Goal: Information Seeking & Learning: Learn about a topic

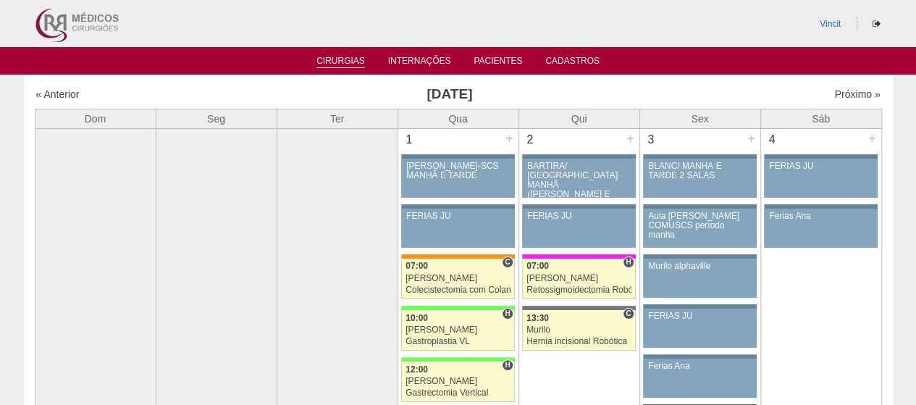
click at [329, 62] on link "Cirurgias" at bounding box center [340, 62] width 49 height 12
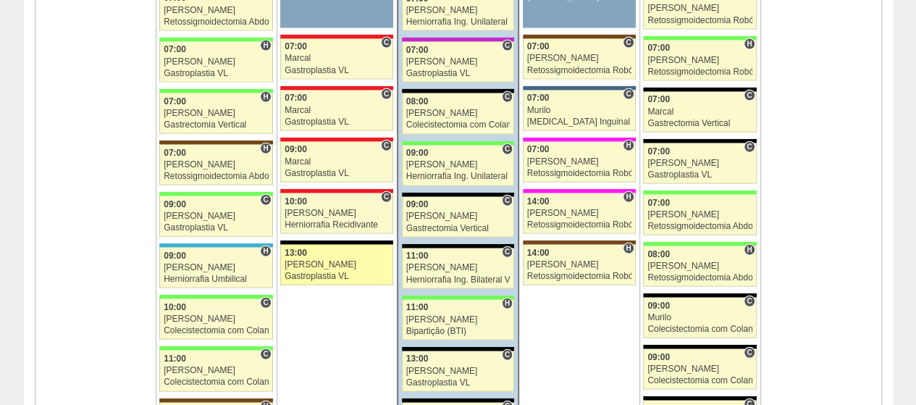
scroll to position [1593, 0]
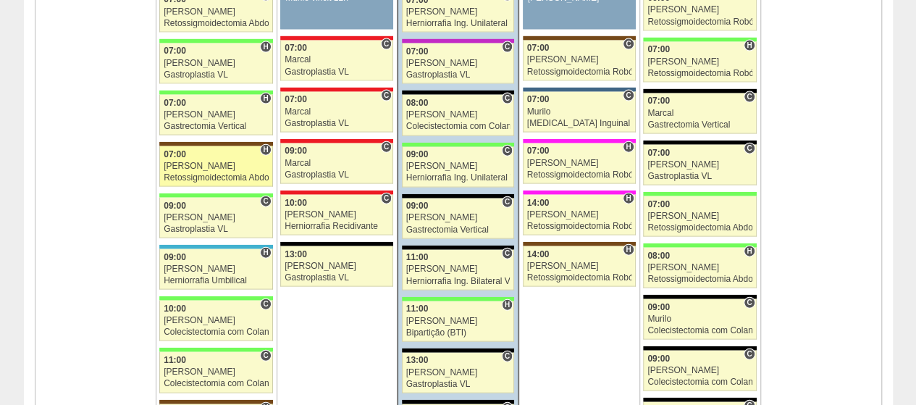
click at [232, 150] on link "88404 Vincit H 07:00 Luiz Guilherme Retossigmoidectomia Abdominal VL Hospital S…" at bounding box center [215, 166] width 113 height 41
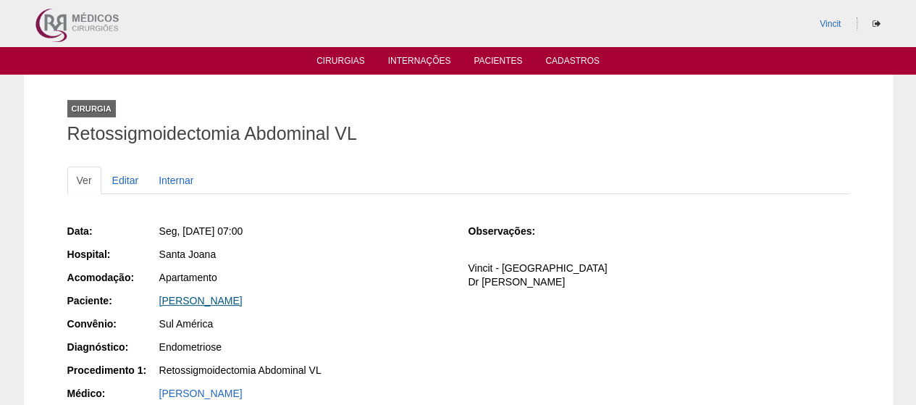
click at [236, 300] on link "ANA PAULA TORELLI" at bounding box center [200, 301] width 83 height 12
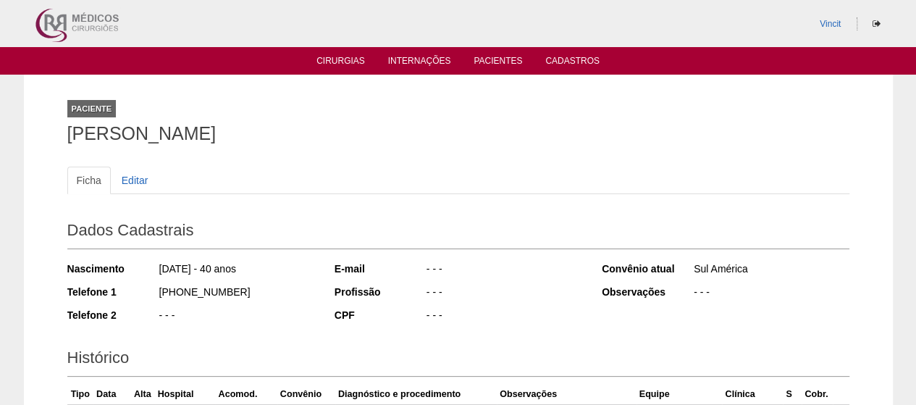
drag, startPoint x: 251, startPoint y: 138, endPoint x: 11, endPoint y: 133, distance: 240.5
click at [11, 133] on div "Paciente ANA PAULA TORELLI Ficha Editar Dados Cadastrais Nascimento 10/02/1985 …" at bounding box center [458, 315] width 916 height 481
copy h1 "ANA PAULA TORELLI"
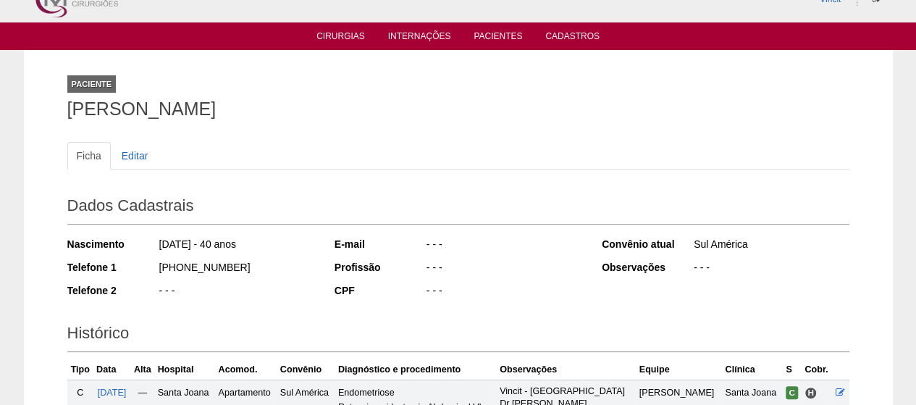
scroll to position [235, 0]
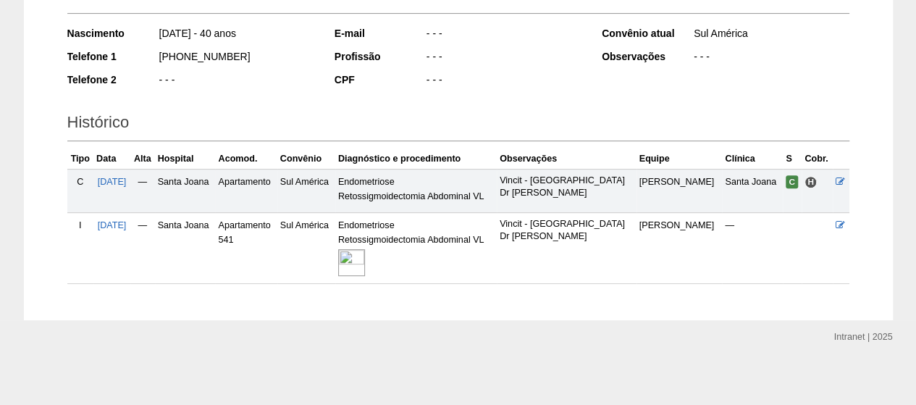
click at [365, 258] on img at bounding box center [351, 262] width 27 height 27
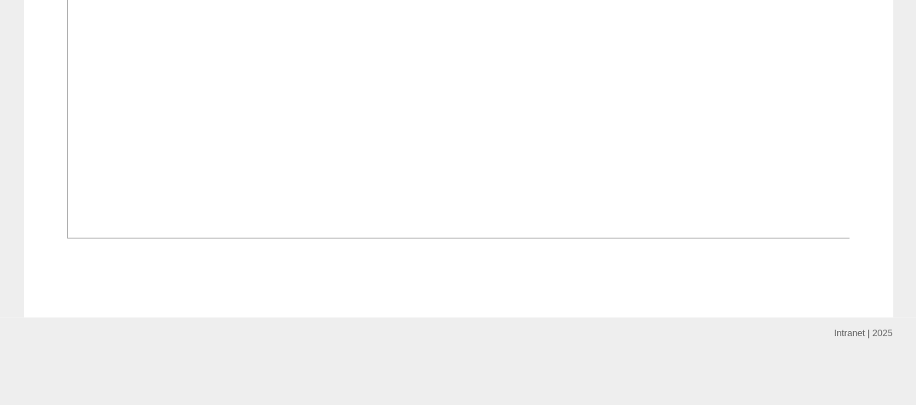
scroll to position [1267, 0]
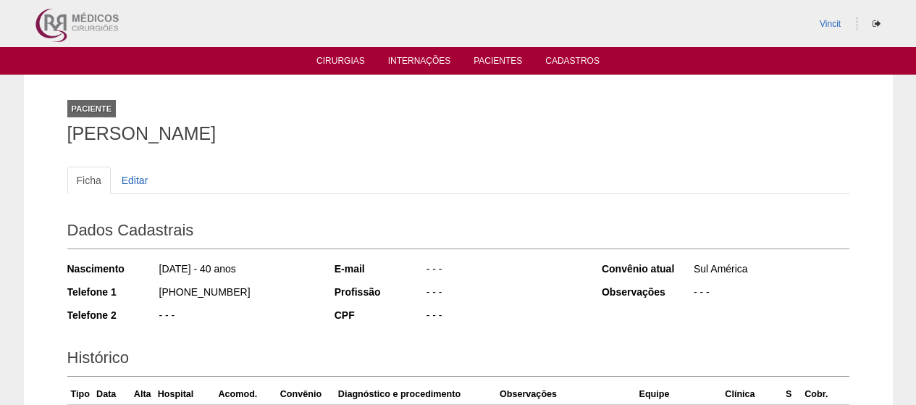
scroll to position [230, 0]
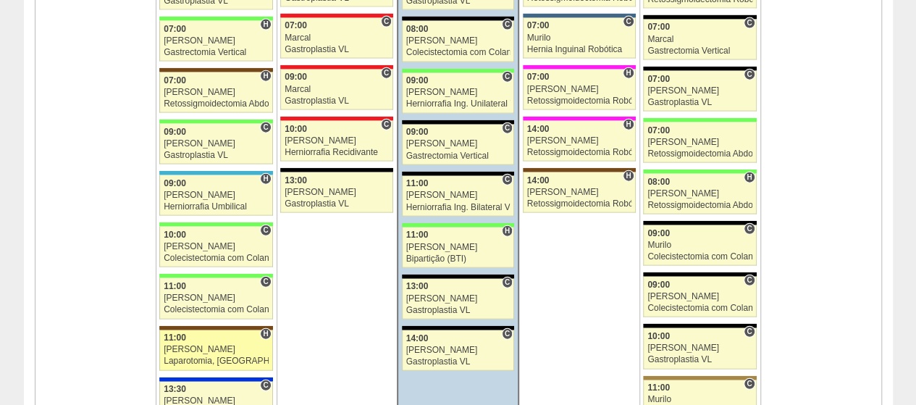
scroll to position [1738, 0]
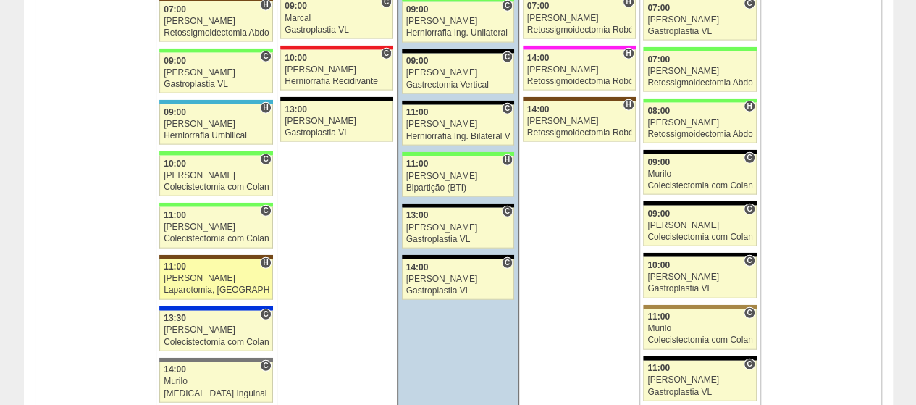
click at [219, 274] on div "[PERSON_NAME]" at bounding box center [216, 278] width 105 height 9
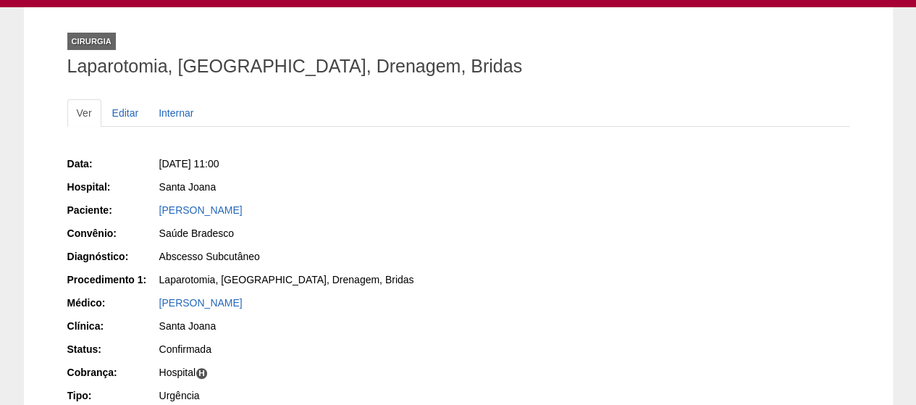
scroll to position [217, 0]
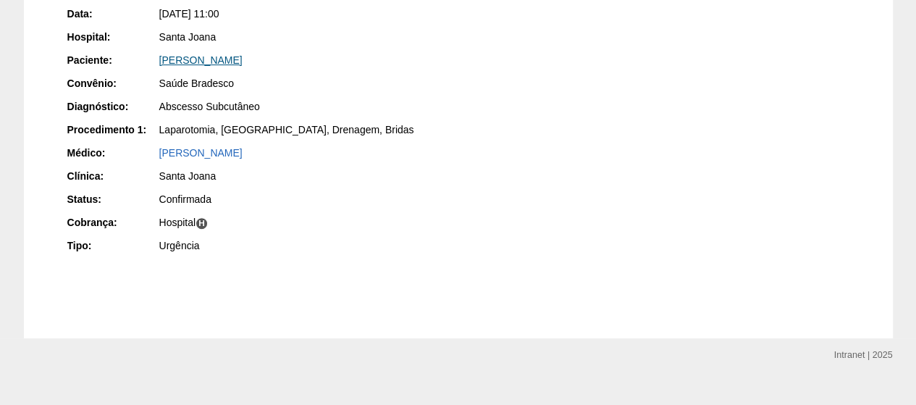
click at [241, 59] on link "Vanessa Ganadeiro martins Diniz" at bounding box center [200, 60] width 83 height 12
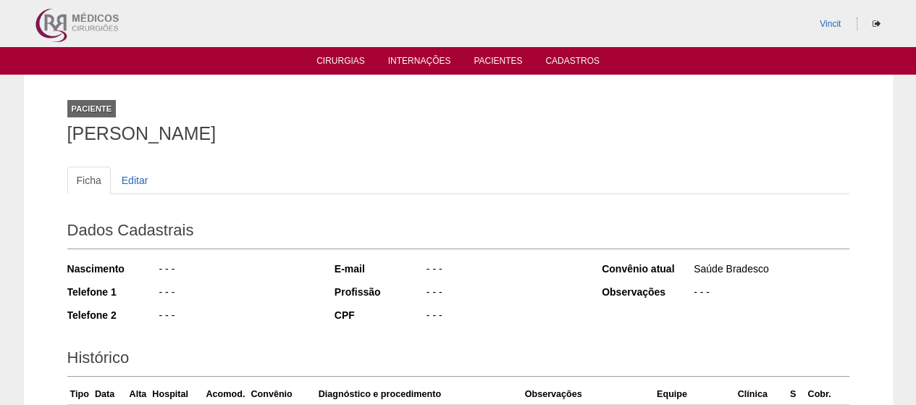
drag, startPoint x: 381, startPoint y: 134, endPoint x: 74, endPoint y: 133, distance: 307.0
copy h1 "[PERSON_NAME]"
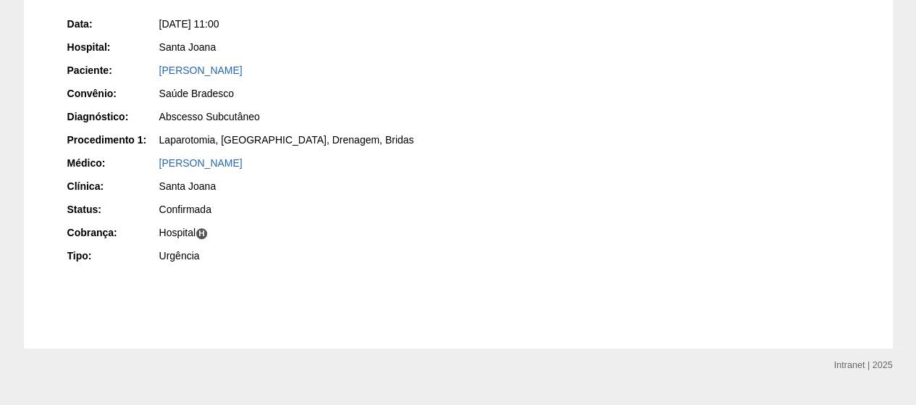
scroll to position [237, 0]
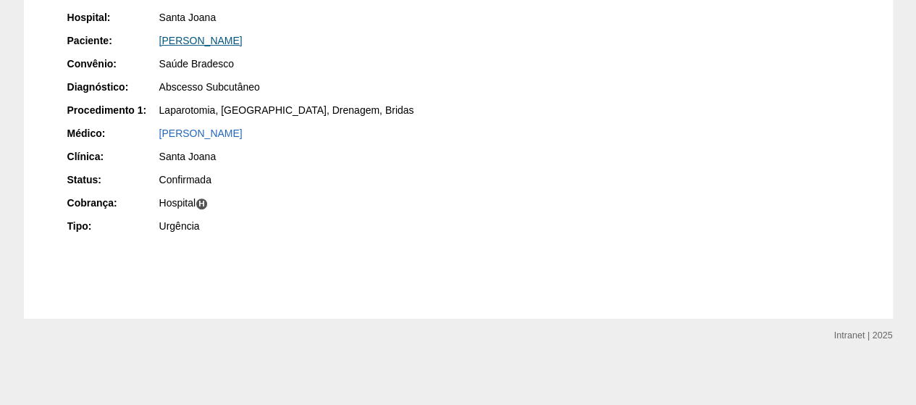
click at [243, 36] on link "[PERSON_NAME]" at bounding box center [200, 41] width 83 height 12
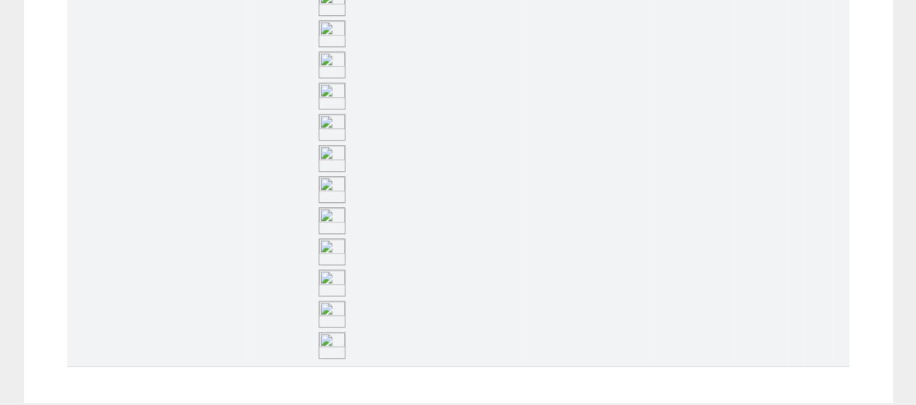
scroll to position [731, 0]
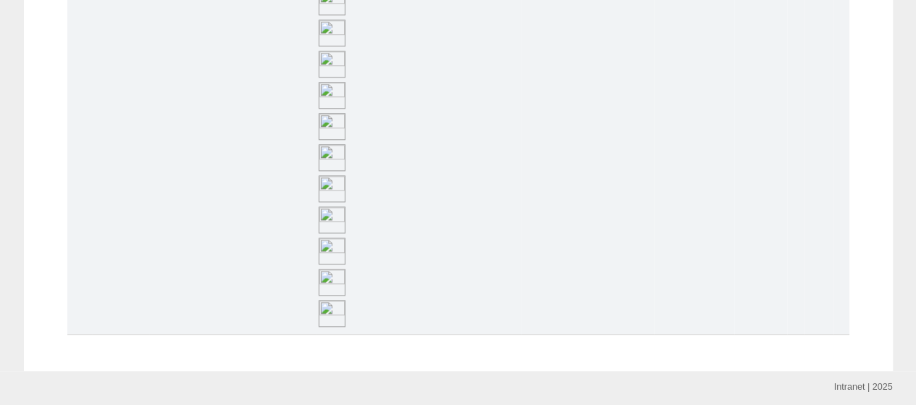
click at [345, 300] on img at bounding box center [332, 313] width 27 height 27
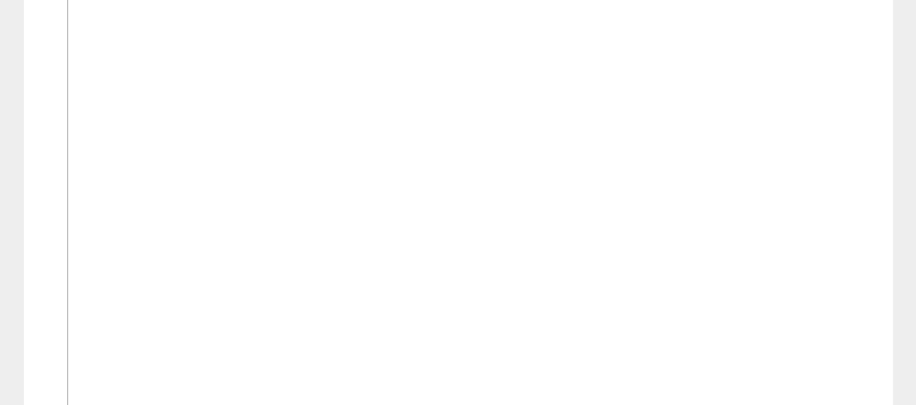
scroll to position [579, 0]
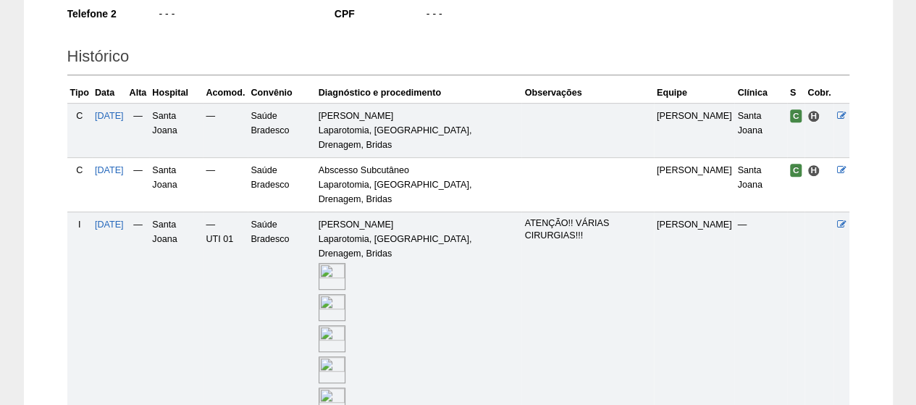
scroll to position [297, 0]
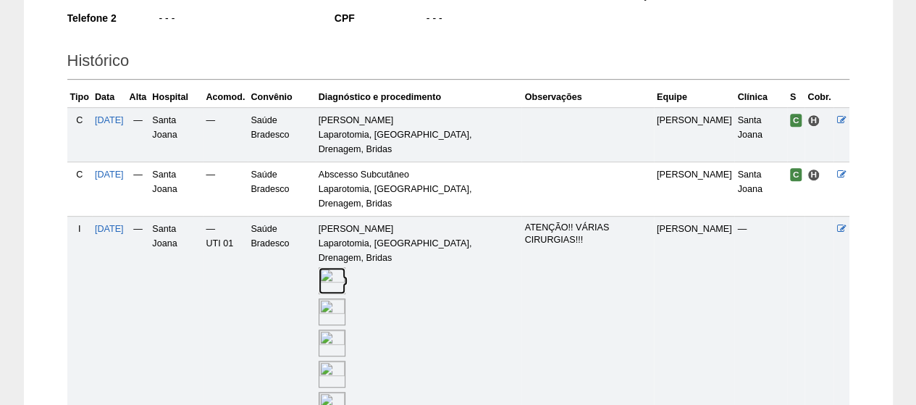
drag, startPoint x: 352, startPoint y: 222, endPoint x: 378, endPoint y: 222, distance: 26.1
click at [345, 267] on img at bounding box center [332, 280] width 27 height 27
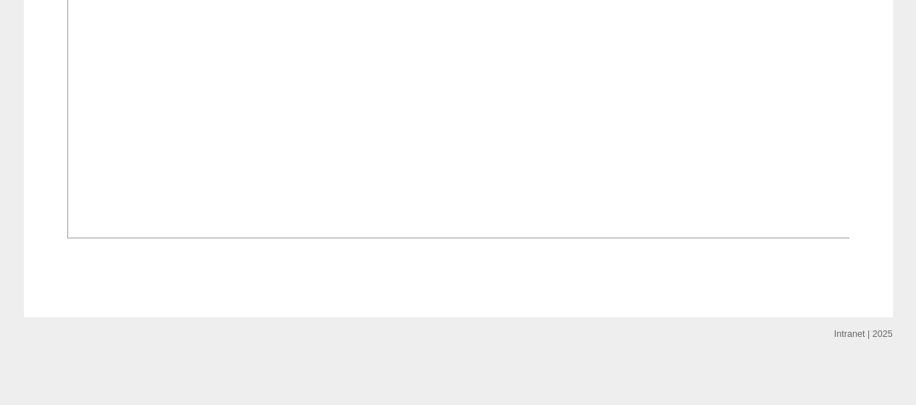
scroll to position [17499, 0]
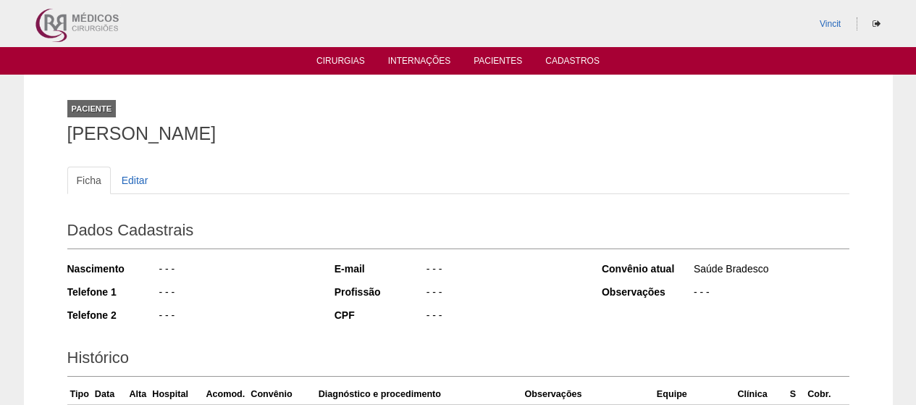
scroll to position [297, 0]
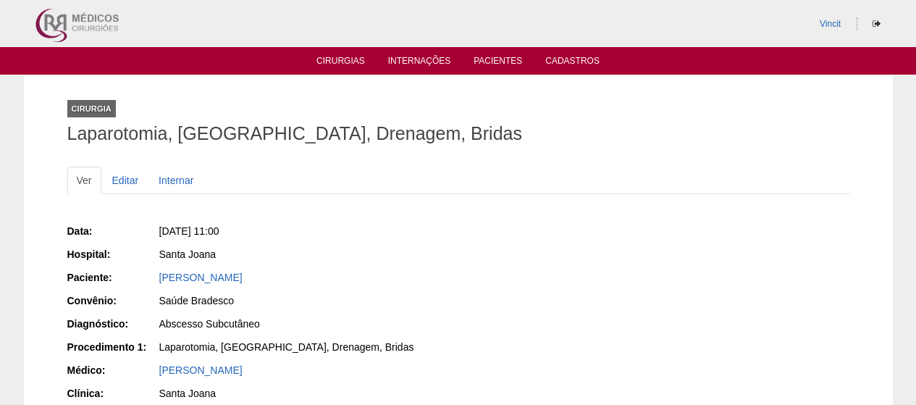
scroll to position [237, 0]
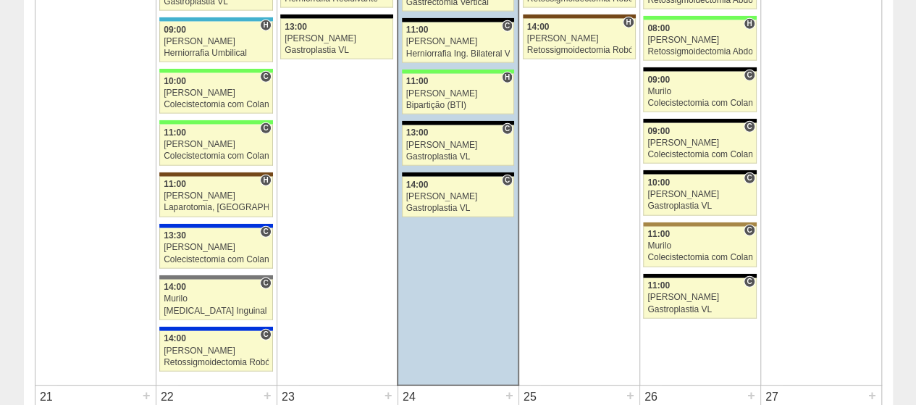
scroll to position [1817, 0]
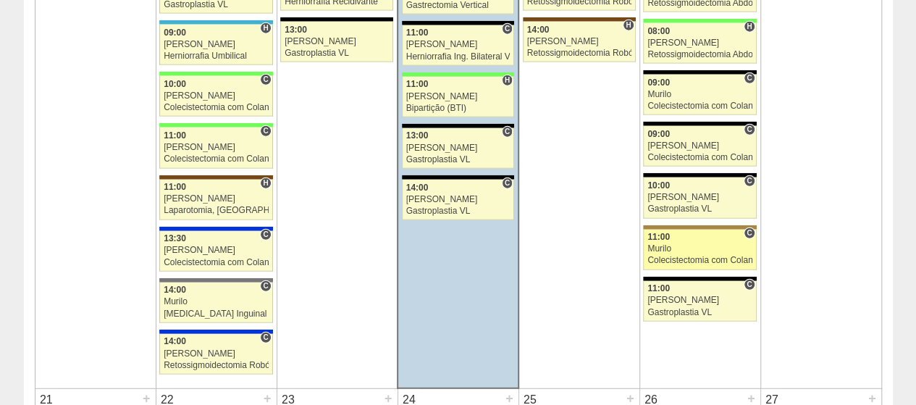
click at [704, 244] on div "Murilo" at bounding box center [699, 248] width 105 height 9
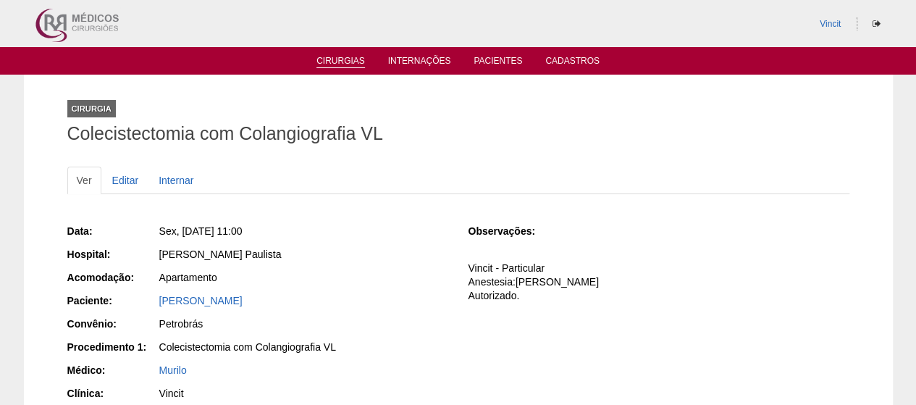
click at [340, 64] on link "Cirurgias" at bounding box center [340, 62] width 49 height 12
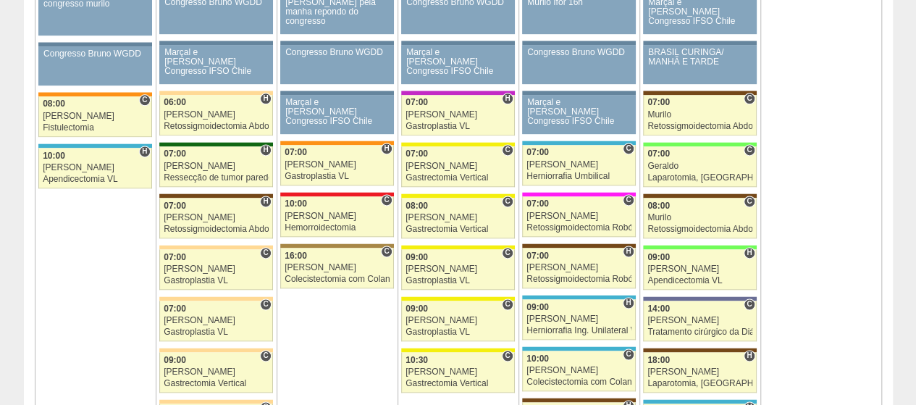
scroll to position [941, 0]
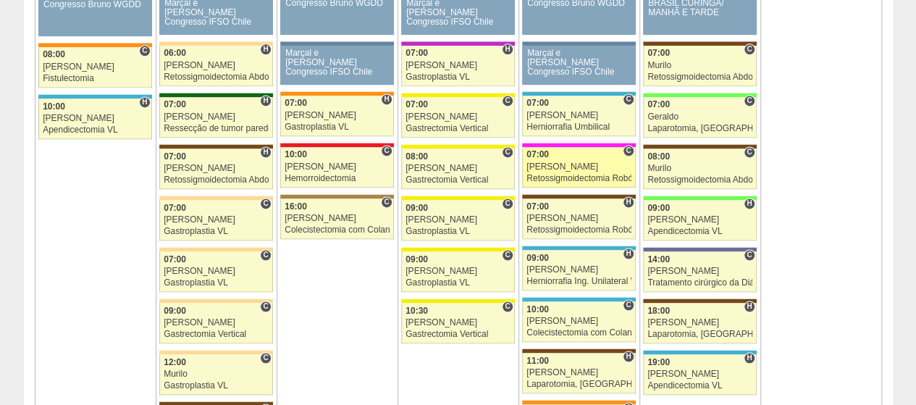
click at [565, 150] on div "07:00" at bounding box center [578, 154] width 105 height 9
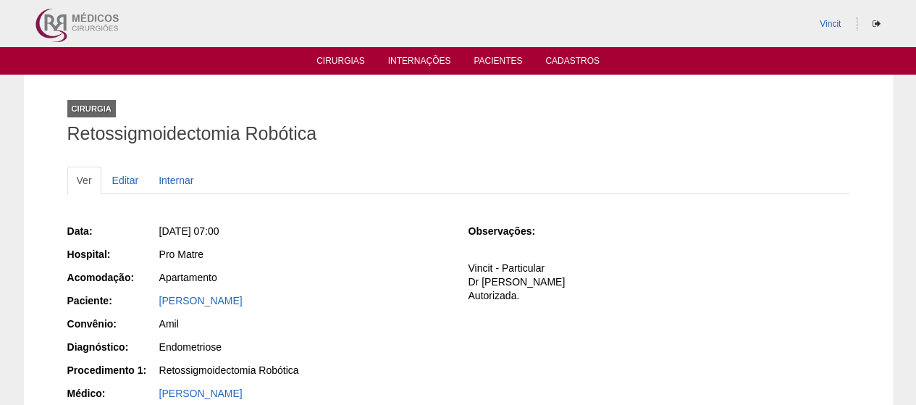
scroll to position [260, 0]
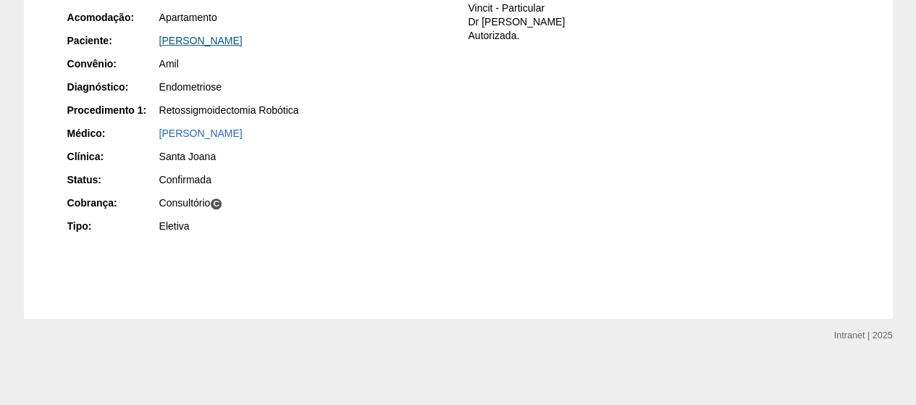
click at [243, 35] on link "[PERSON_NAME] [PERSON_NAME]" at bounding box center [200, 41] width 83 height 12
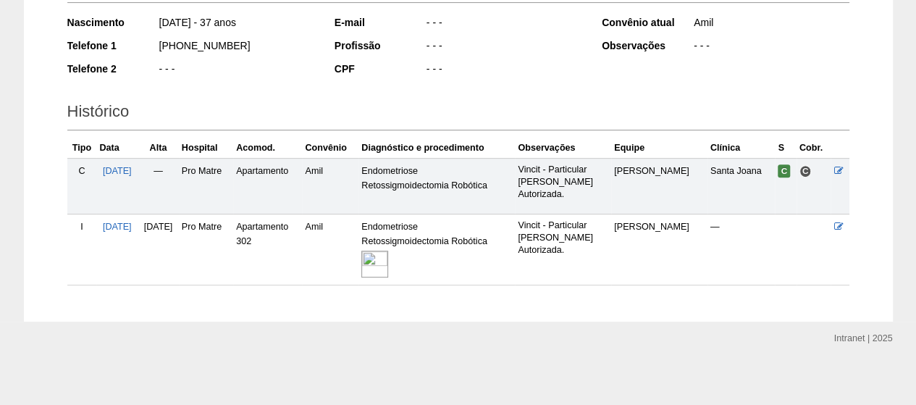
scroll to position [248, 0]
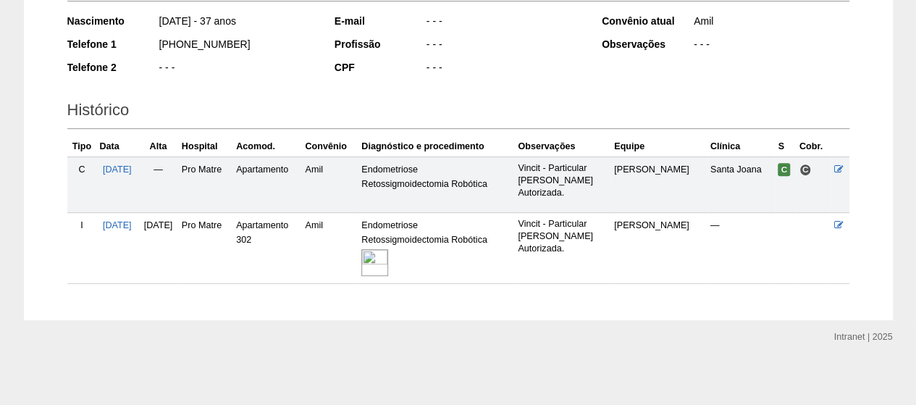
click at [388, 256] on img at bounding box center [374, 262] width 27 height 27
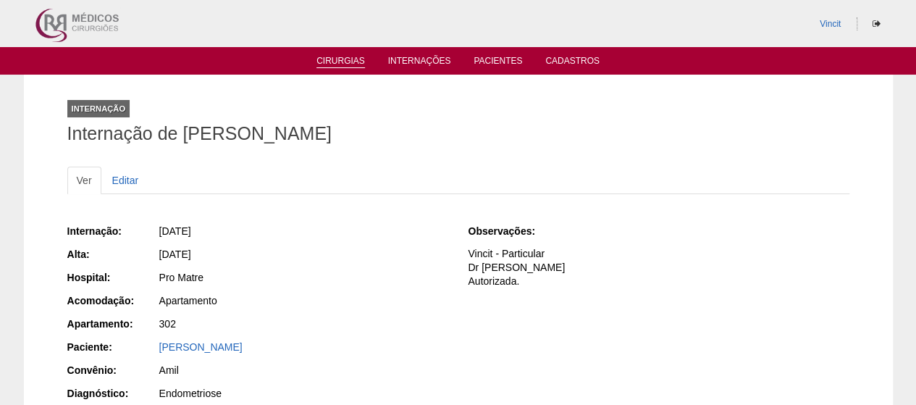
click at [336, 64] on link "Cirurgias" at bounding box center [340, 62] width 49 height 12
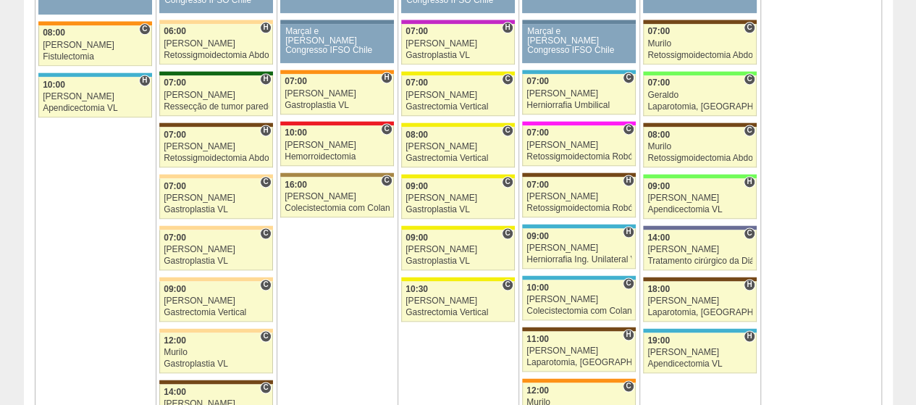
scroll to position [869, 0]
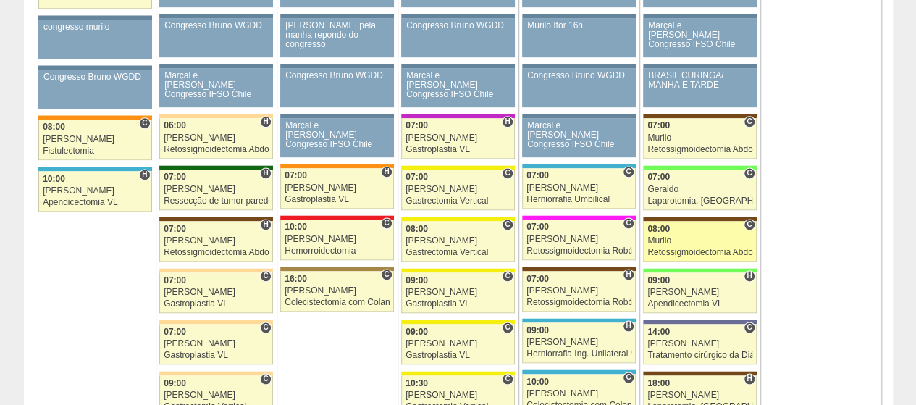
click at [691, 227] on div "08:00" at bounding box center [699, 228] width 105 height 9
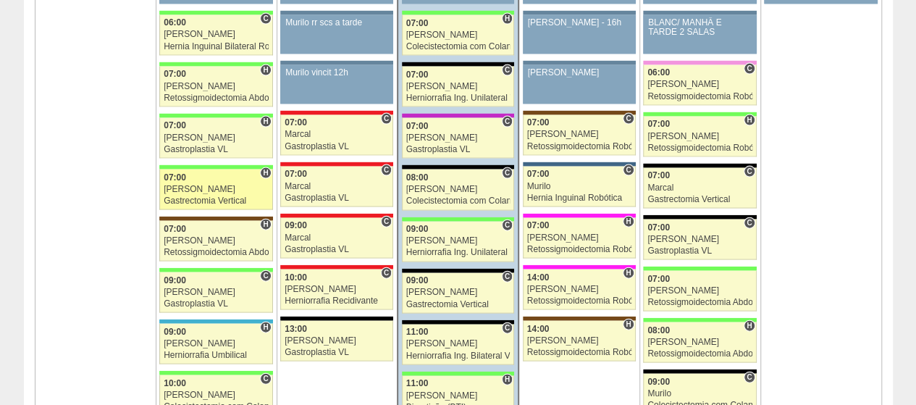
scroll to position [1521, 0]
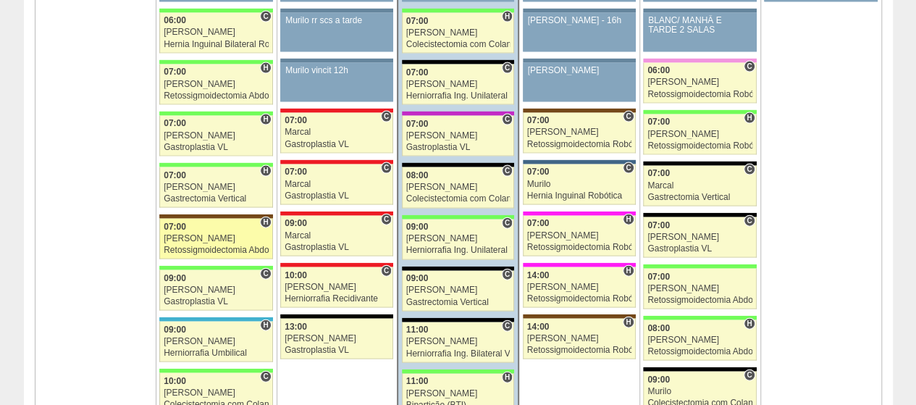
click at [207, 222] on div "07:00" at bounding box center [216, 226] width 105 height 9
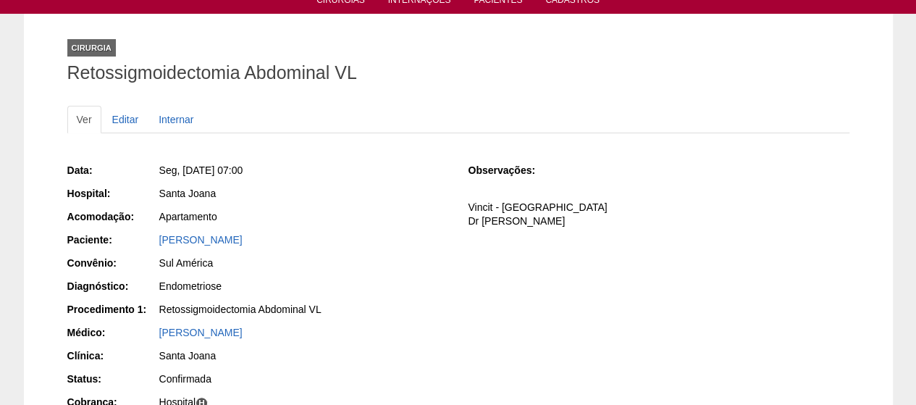
scroll to position [72, 0]
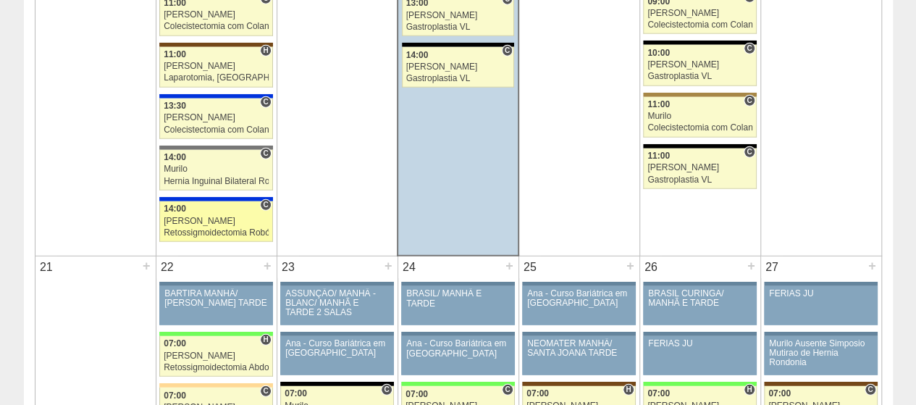
scroll to position [1955, 0]
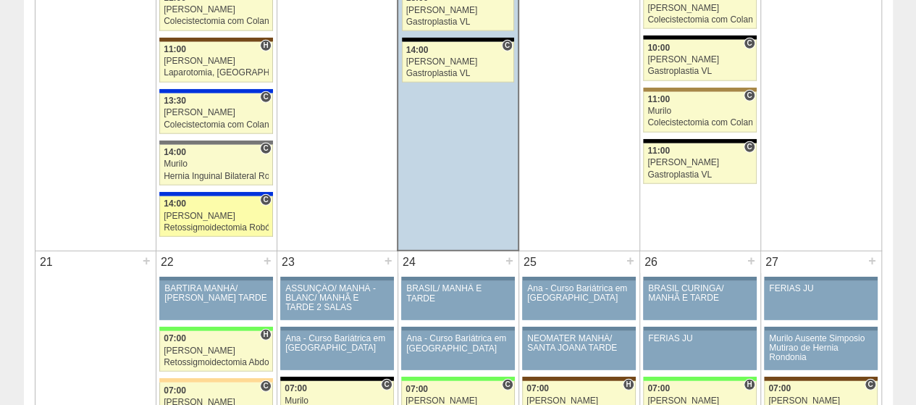
click at [235, 211] on div "[PERSON_NAME]" at bounding box center [216, 215] width 105 height 9
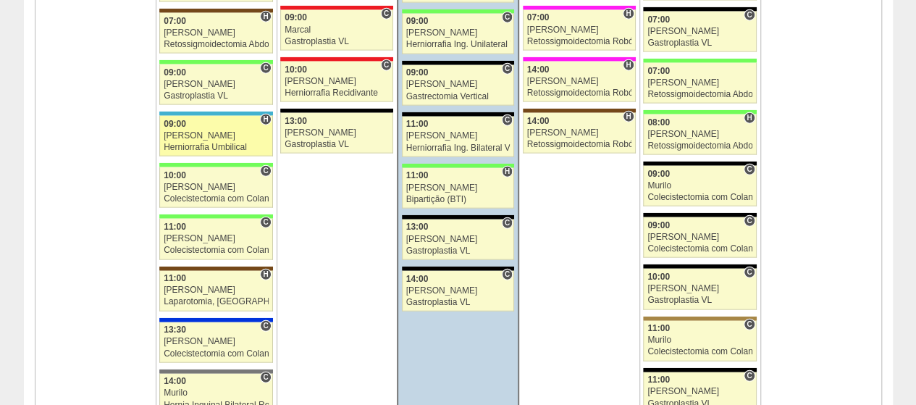
scroll to position [1738, 0]
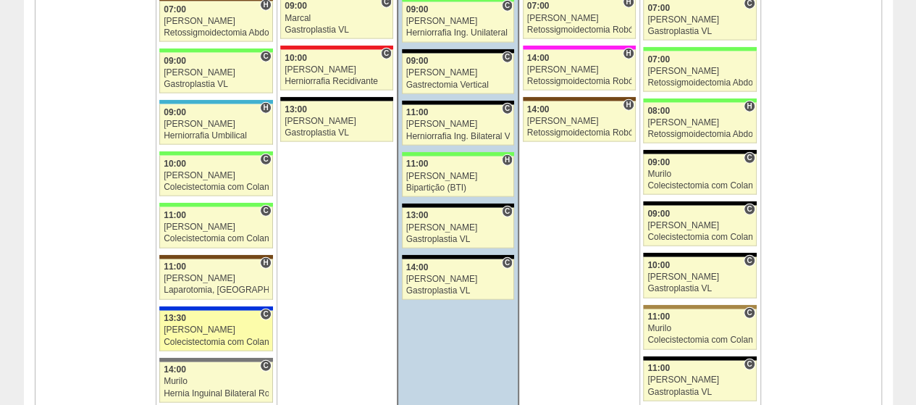
click at [224, 314] on div "13:30" at bounding box center [216, 318] width 105 height 9
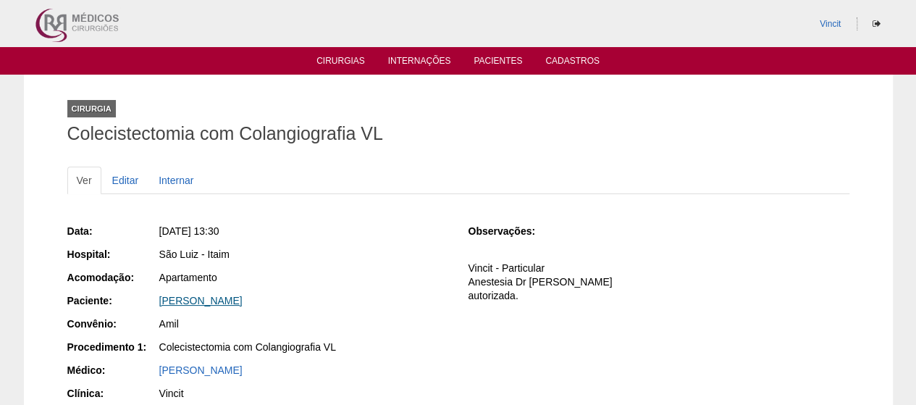
click at [243, 298] on link "[PERSON_NAME]" at bounding box center [200, 301] width 83 height 12
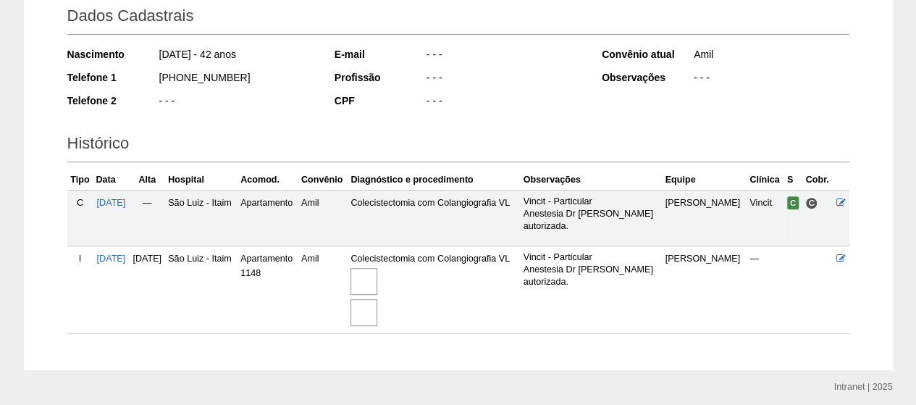
scroll to position [264, 0]
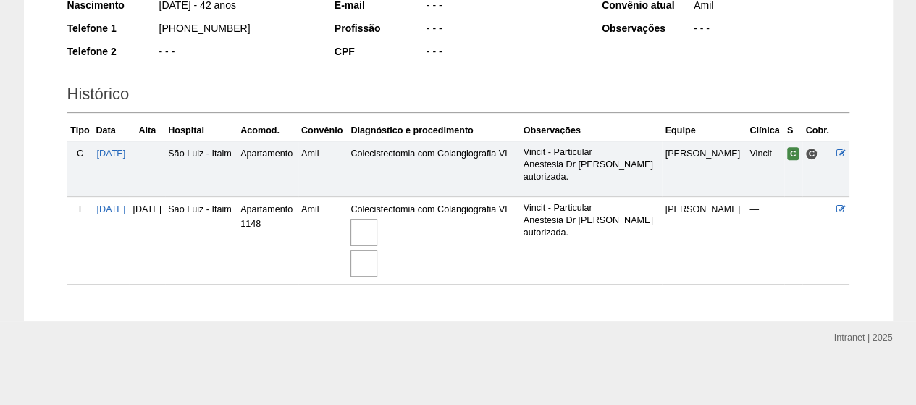
click at [377, 255] on img at bounding box center [363, 263] width 27 height 27
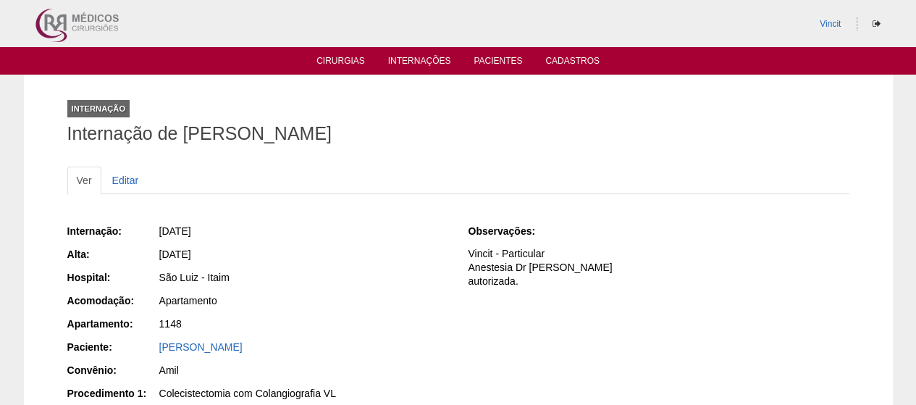
click at [723, 124] on div "Internação Internação de [PERSON_NAME]" at bounding box center [458, 118] width 782 height 67
drag, startPoint x: 463, startPoint y: 138, endPoint x: 670, endPoint y: 114, distance: 209.2
click at [662, 118] on div "Internação Internação de [PERSON_NAME]" at bounding box center [458, 118] width 782 height 67
click at [639, 127] on h1 "Internação de ANA FLAVIA SCHENKEL VASCONCELLOS DE SOUZA" at bounding box center [458, 134] width 782 height 18
drag, startPoint x: 636, startPoint y: 133, endPoint x: 170, endPoint y: 138, distance: 465.6
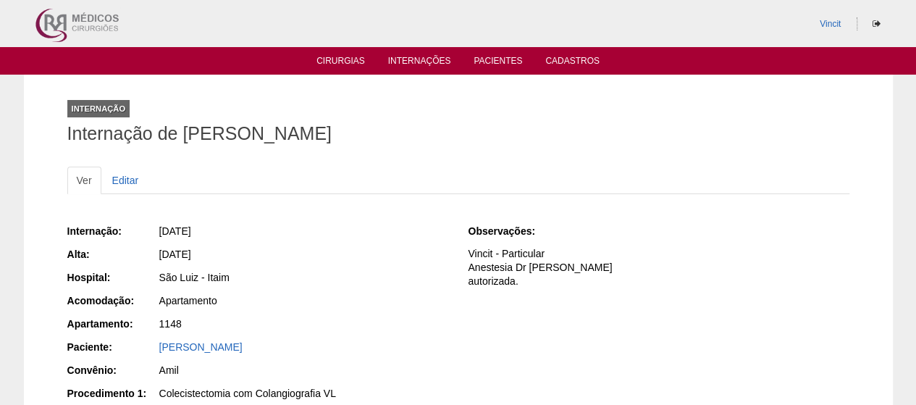
click at [175, 140] on h1 "Internação de ANA FLAVIA SCHENKEL VASCONCELLOS DE SOUZA" at bounding box center [458, 134] width 782 height 18
copy h1 "[PERSON_NAME]"
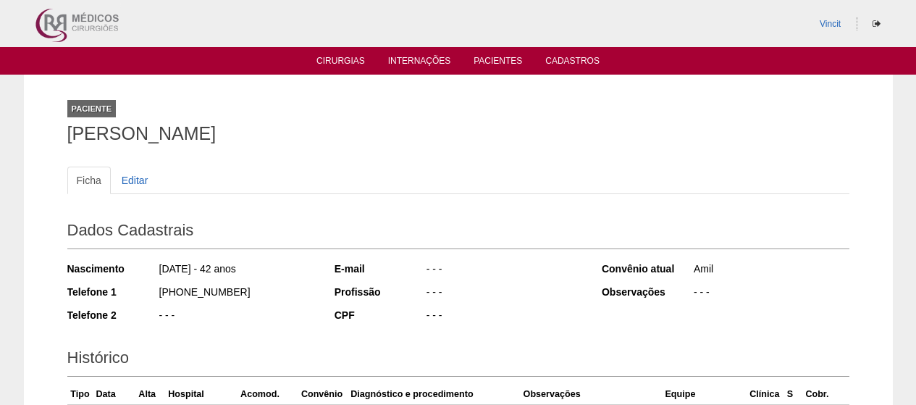
scroll to position [262, 0]
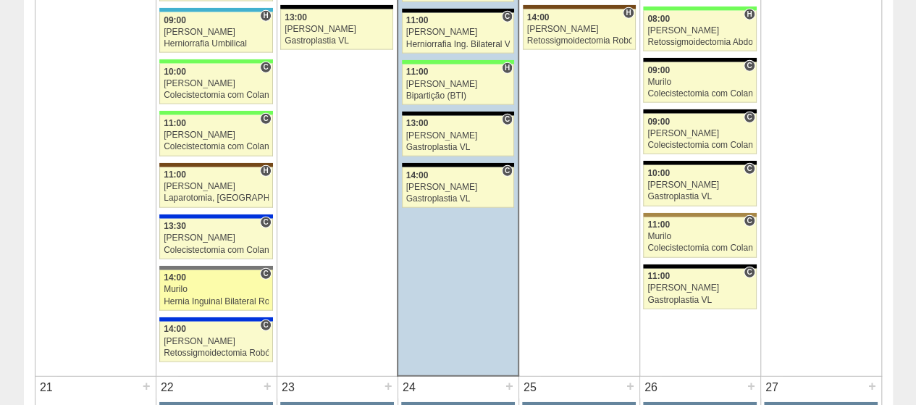
scroll to position [1883, 0]
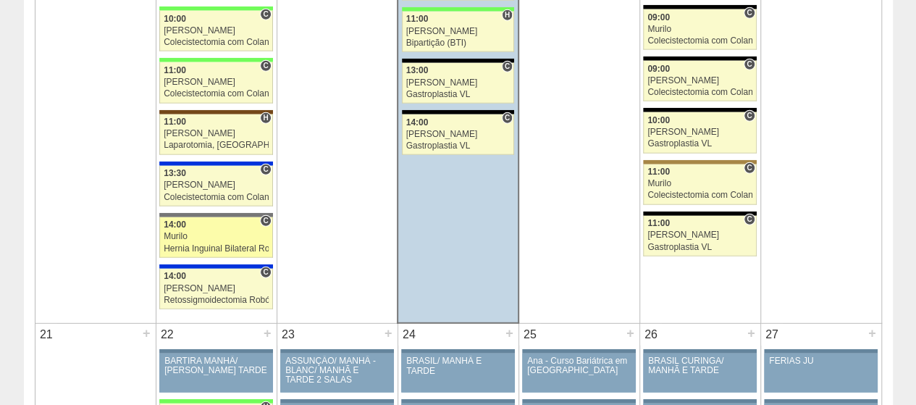
click at [228, 232] on div "Murilo" at bounding box center [216, 236] width 105 height 9
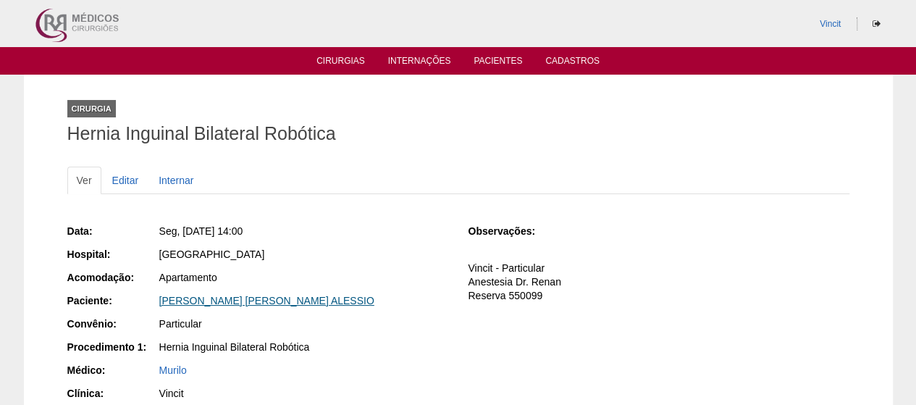
click at [248, 298] on link "[PERSON_NAME] [PERSON_NAME] ALESSIO" at bounding box center [266, 301] width 215 height 12
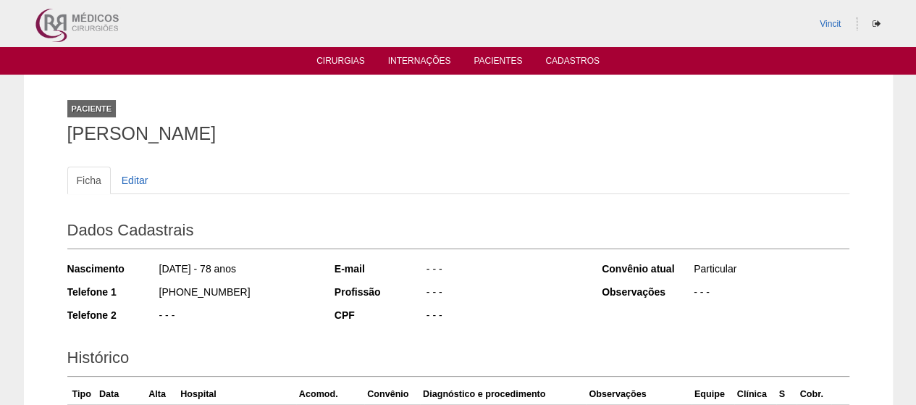
drag, startPoint x: 377, startPoint y: 146, endPoint x: 5, endPoint y: 125, distance: 372.8
click at [5, 125] on div "Paciente [PERSON_NAME] Ficha Editar Dados Cadastrais Nascimento [DATE] - 78 ano…" at bounding box center [458, 330] width 916 height 510
copy h1 "[PERSON_NAME]"
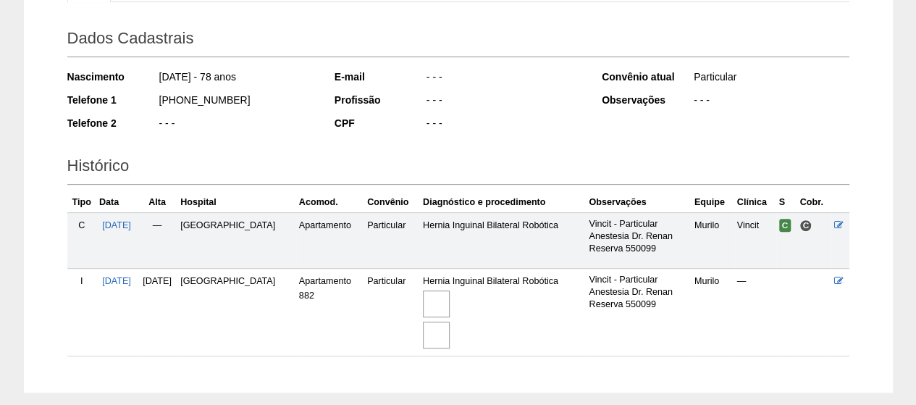
scroll to position [264, 0]
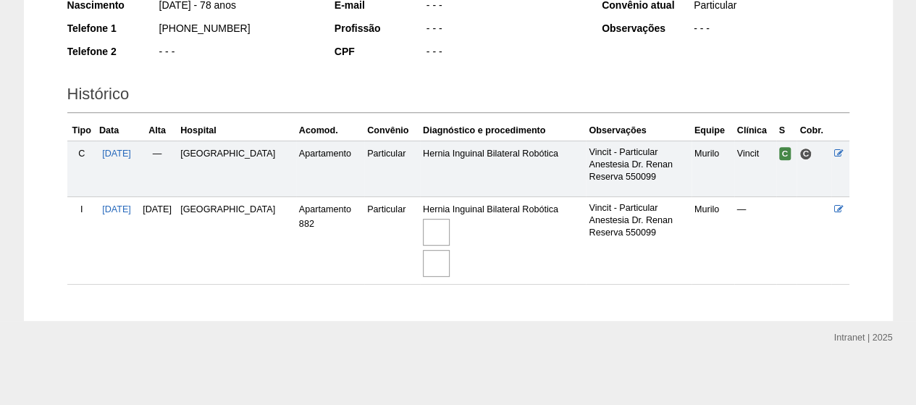
click at [432, 222] on img at bounding box center [436, 232] width 27 height 27
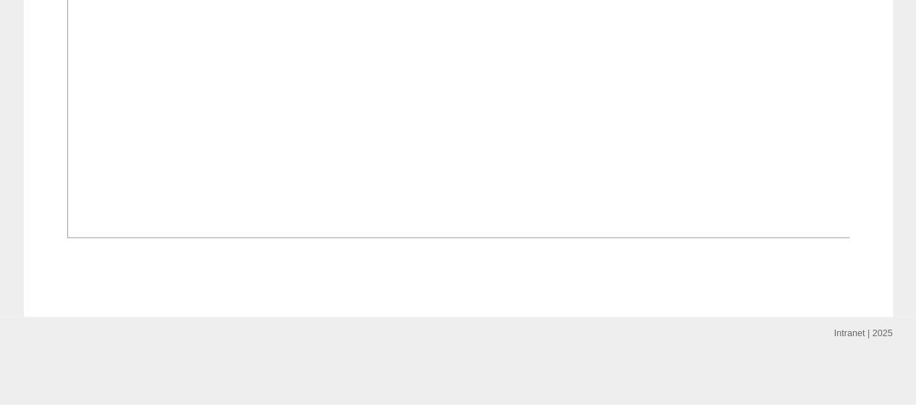
scroll to position [1668, 0]
